Goal: Task Accomplishment & Management: Manage account settings

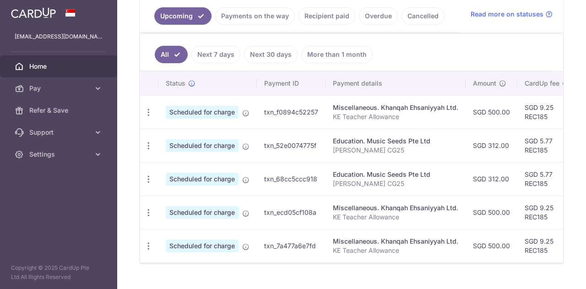
scroll to position [220, 0]
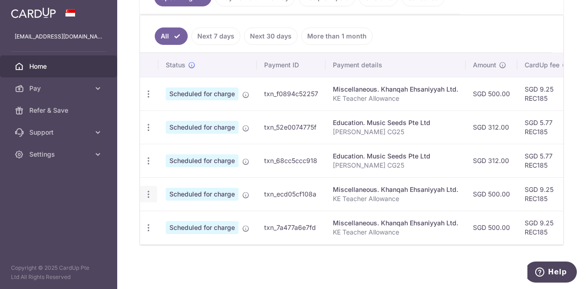
click at [147, 196] on div "Update payment Cancel payment" at bounding box center [148, 194] width 17 height 17
click at [149, 192] on icon "button" at bounding box center [149, 194] width 10 height 10
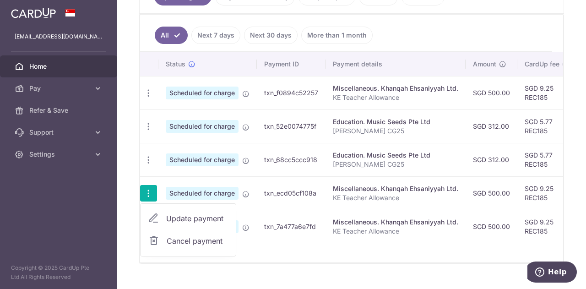
click at [162, 215] on link "Update payment" at bounding box center [187, 218] width 95 height 22
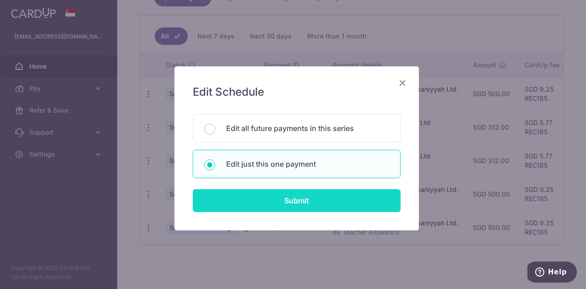
click at [246, 204] on input "Submit" at bounding box center [297, 200] width 208 height 23
radio input "true"
type input "500.00"
type input "01/12/2025"
type input "KE Teacher Allowance"
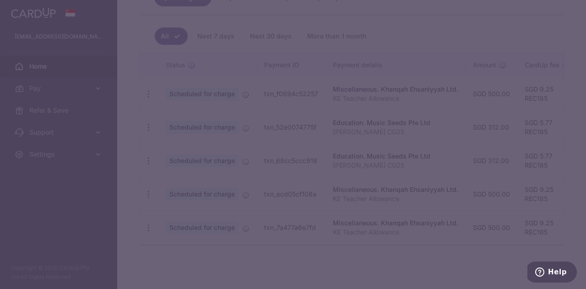
type input "REC185"
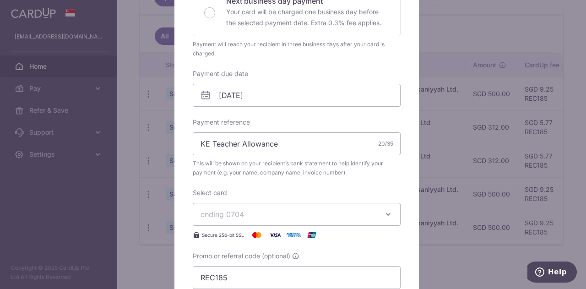
scroll to position [229, 0]
click at [250, 97] on input "01/12/2025" at bounding box center [297, 94] width 208 height 23
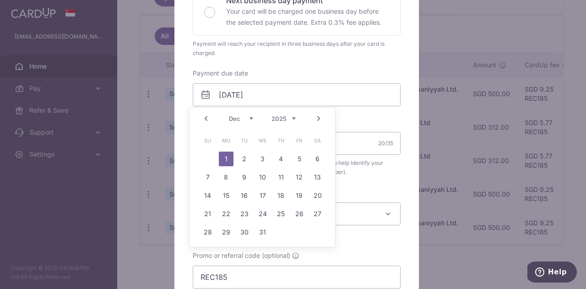
click at [206, 117] on link "Prev" at bounding box center [205, 118] width 11 height 11
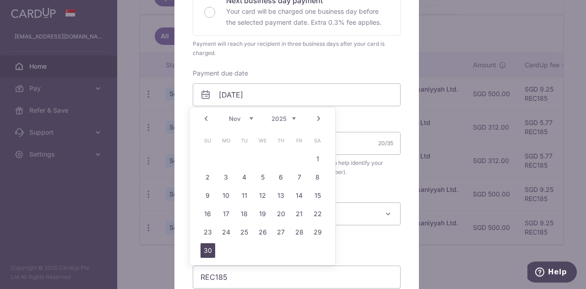
click at [203, 251] on link "30" at bounding box center [207, 250] width 15 height 15
type input "[DATE]"
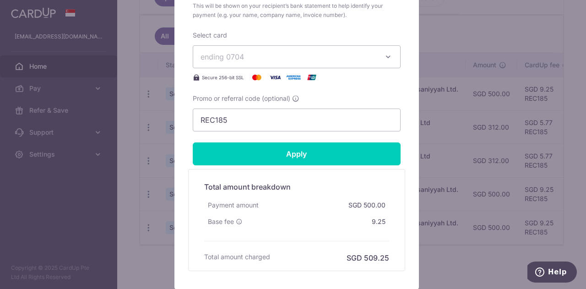
scroll to position [400, 0]
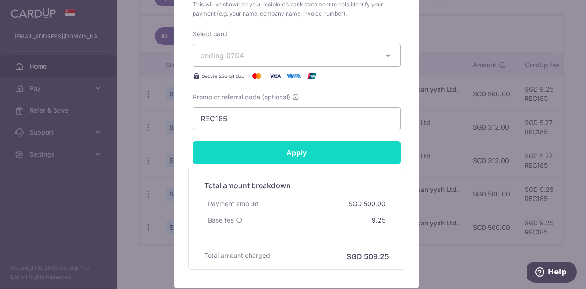
click at [277, 155] on input "Apply" at bounding box center [297, 152] width 208 height 23
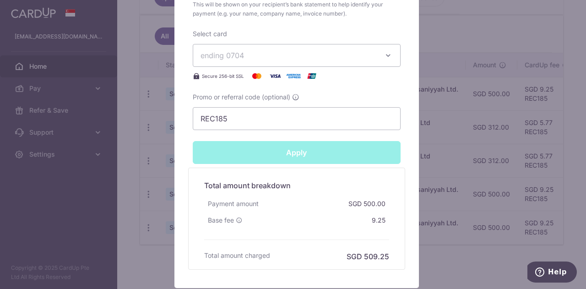
type input "Successfully Applied"
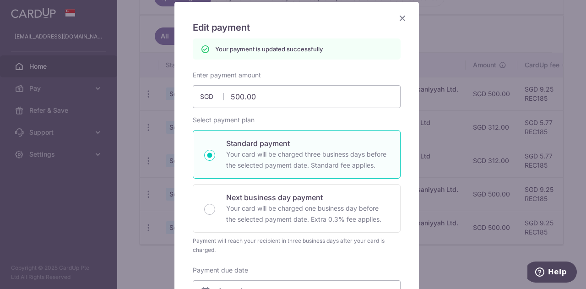
scroll to position [64, 0]
click at [401, 19] on icon "Close" at bounding box center [402, 18] width 11 height 11
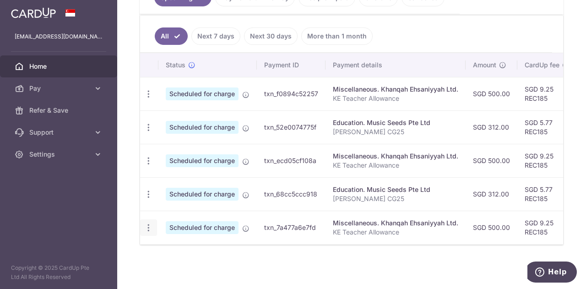
click at [144, 226] on icon "button" at bounding box center [149, 228] width 10 height 10
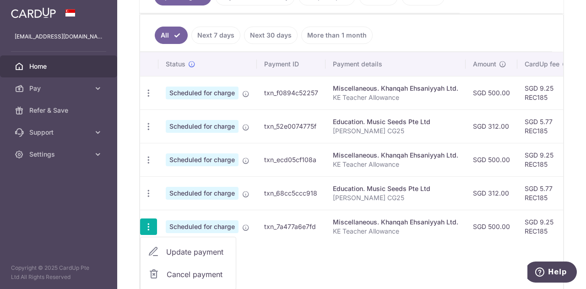
click at [162, 250] on link "Update payment" at bounding box center [187, 252] width 95 height 22
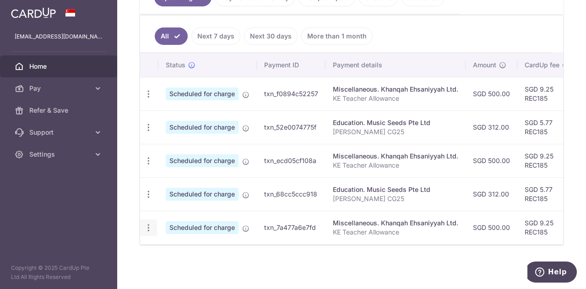
radio input "true"
type input "500.00"
type input "01/01/2026"
type input "KE Teacher Allowance"
type input "REC185"
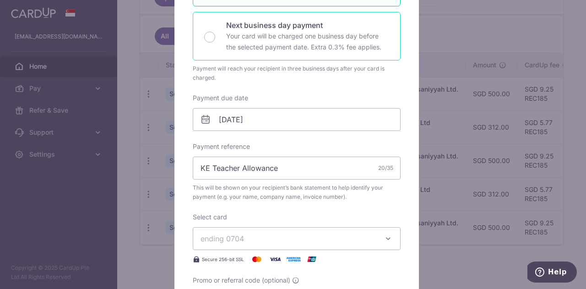
scroll to position [205, 0]
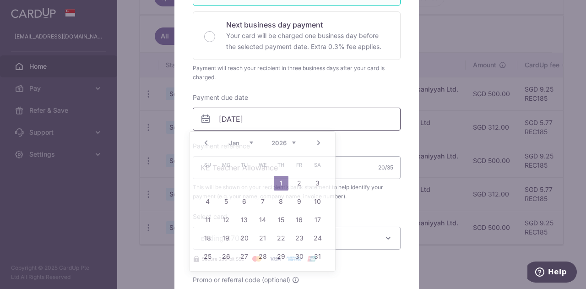
click at [246, 119] on input "01/01/2026" at bounding box center [297, 119] width 208 height 23
click at [204, 146] on link "Prev" at bounding box center [205, 142] width 11 height 11
click at [242, 258] on link "30" at bounding box center [244, 256] width 15 height 15
type input "[DATE]"
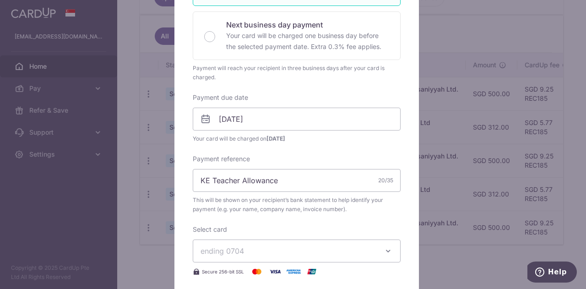
scroll to position [339, 0]
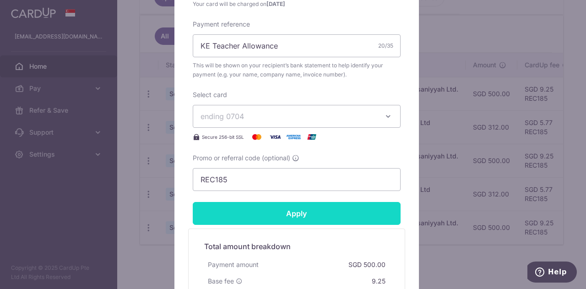
click at [229, 216] on input "Apply" at bounding box center [297, 213] width 208 height 23
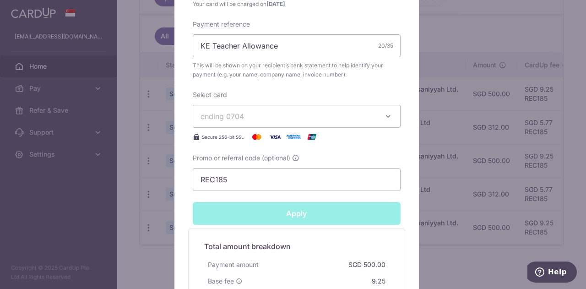
type input "Successfully Applied"
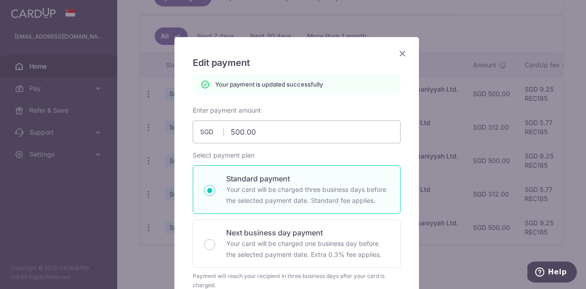
scroll to position [0, 0]
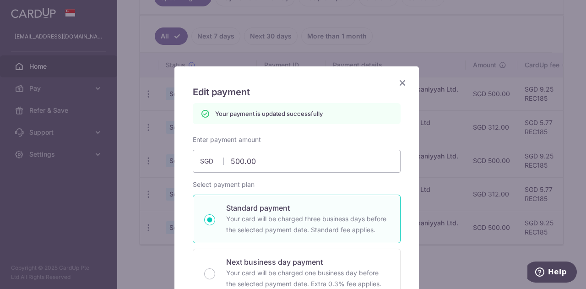
click at [401, 86] on icon "Close" at bounding box center [402, 82] width 11 height 11
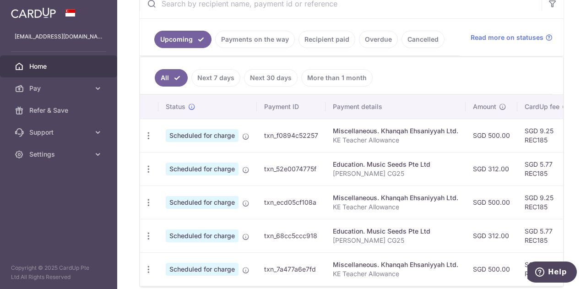
scroll to position [231, 0]
